Goal: Information Seeking & Learning: Understand process/instructions

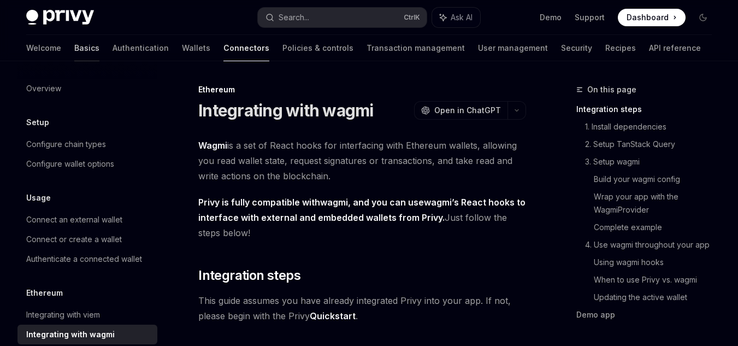
click at [74, 51] on link "Basics" at bounding box center [86, 48] width 25 height 26
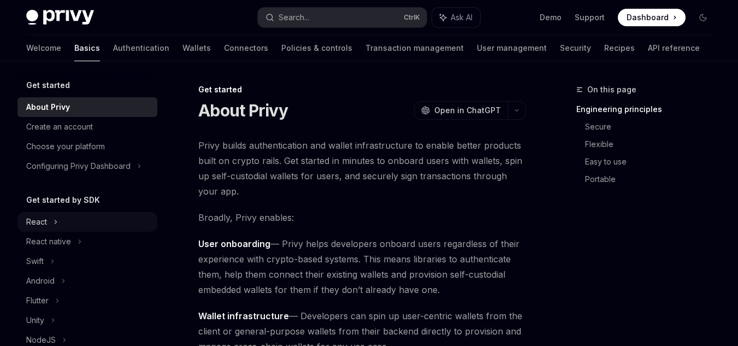
click at [68, 218] on div "React" at bounding box center [87, 222] width 140 height 20
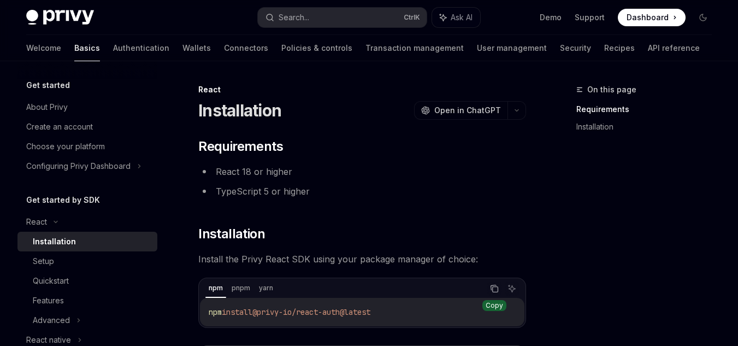
click at [493, 289] on icon "Copy the contents from the code block" at bounding box center [494, 288] width 9 height 9
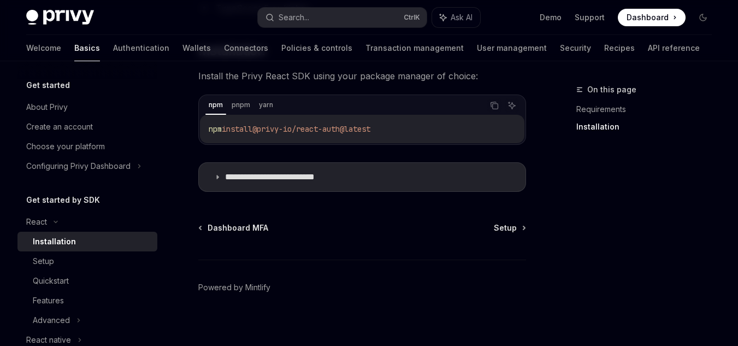
scroll to position [191, 0]
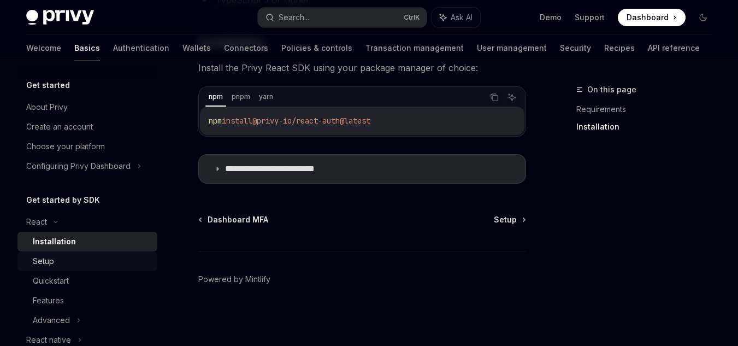
click at [121, 265] on div "Setup" at bounding box center [92, 261] width 118 height 13
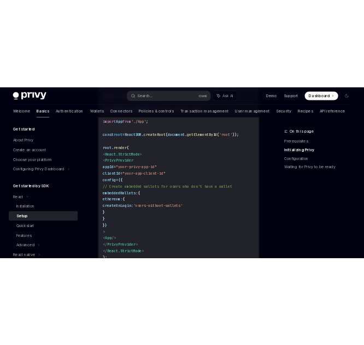
scroll to position [514, 0]
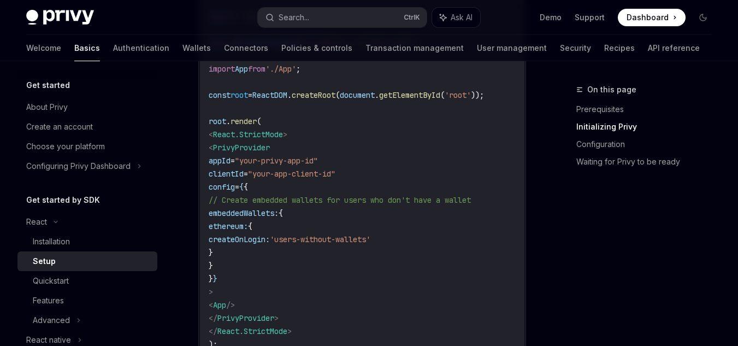
type textarea "*"
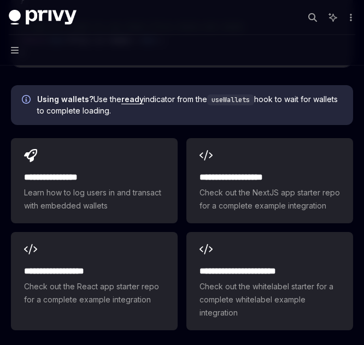
scroll to position [1553, 0]
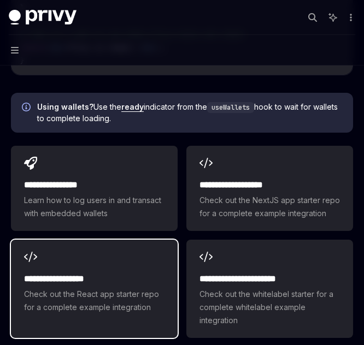
click at [75, 273] on h2 "**********" at bounding box center [94, 279] width 140 height 13
